Goal: Transaction & Acquisition: Purchase product/service

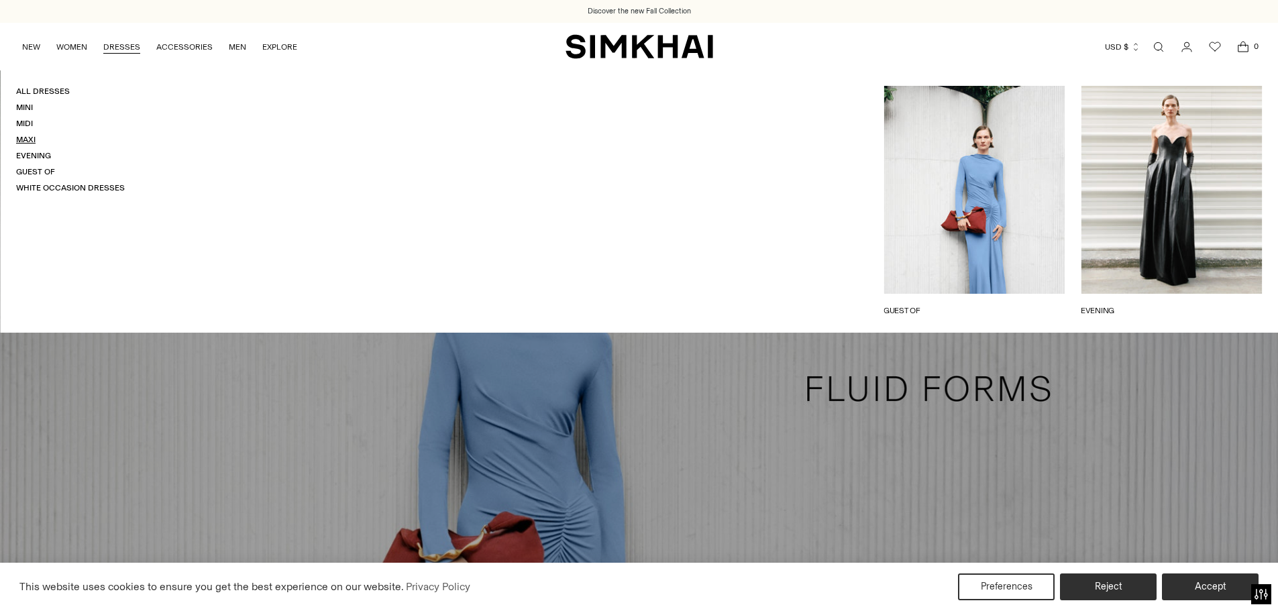
click at [19, 138] on link "Maxi" at bounding box center [25, 139] width 19 height 9
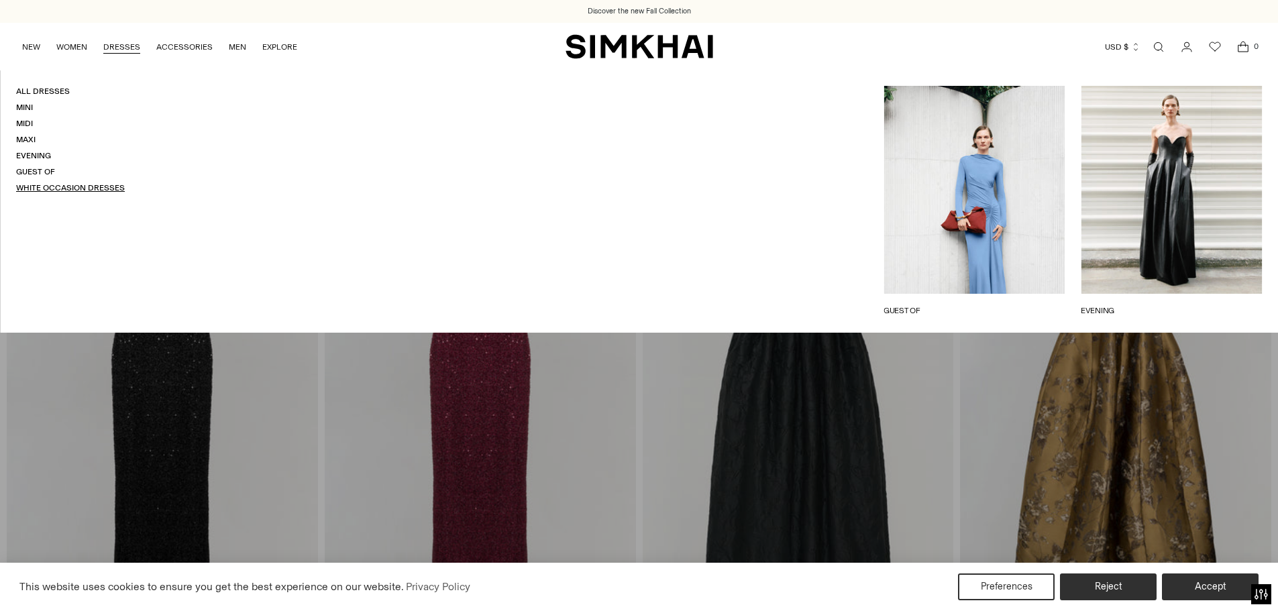
click at [74, 183] on link "White Occasion Dresses" at bounding box center [70, 187] width 109 height 9
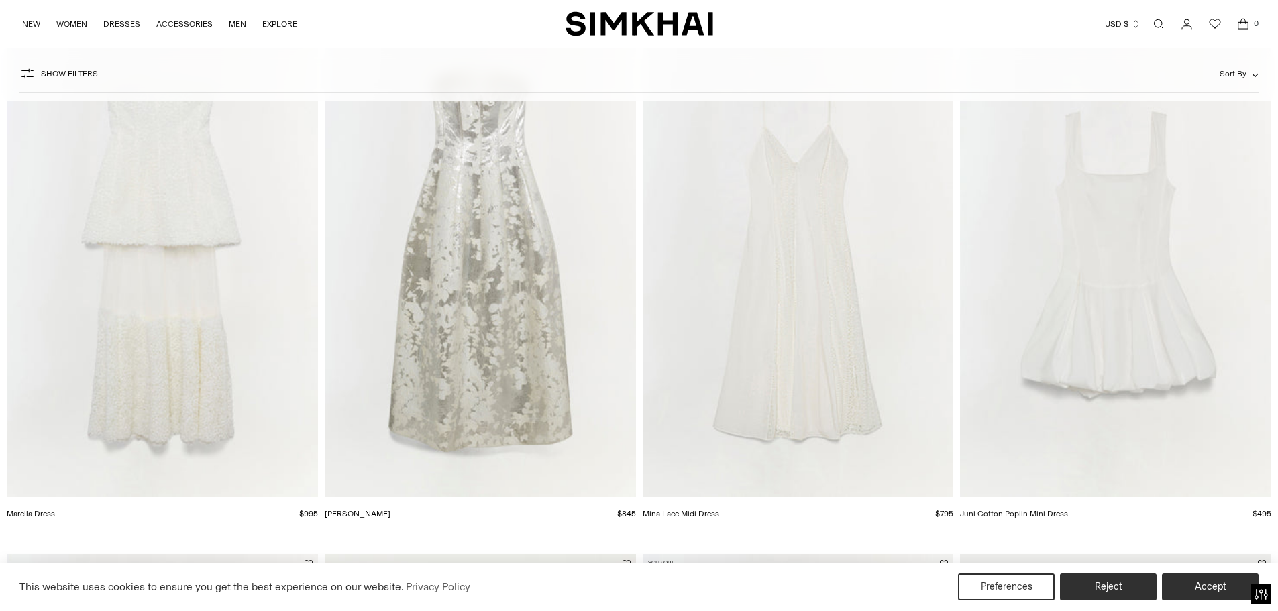
scroll to position [1744, 0]
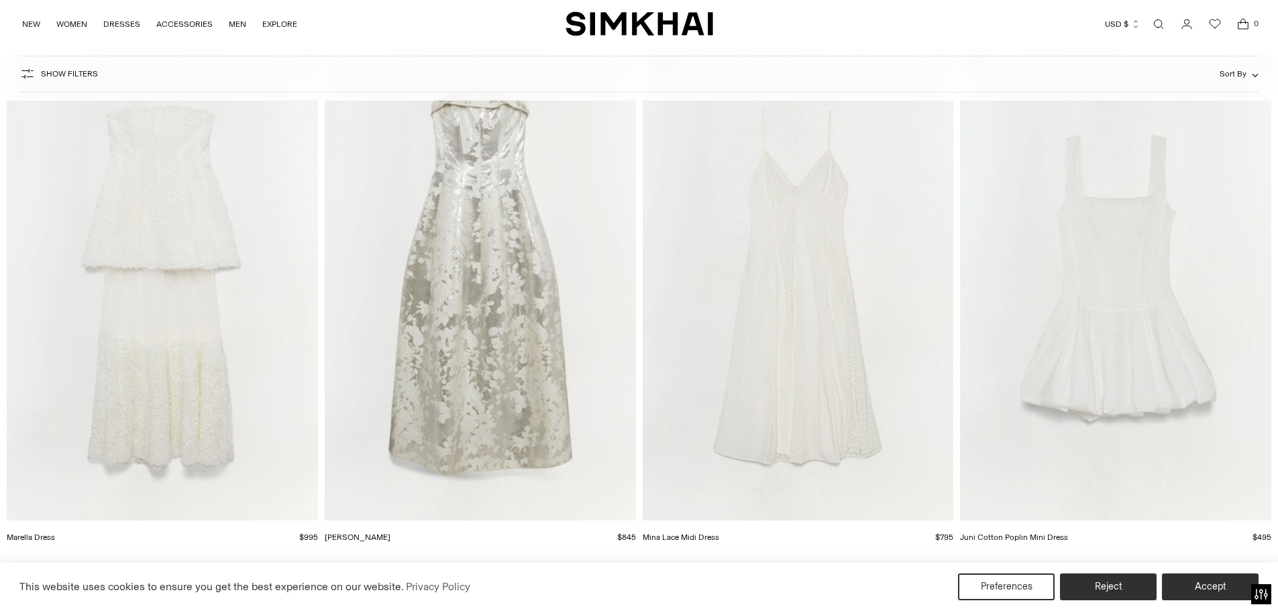
click at [0, 0] on img "Marella Dress" at bounding box center [0, 0] width 0 height 0
